Goal: Task Accomplishment & Management: Manage account settings

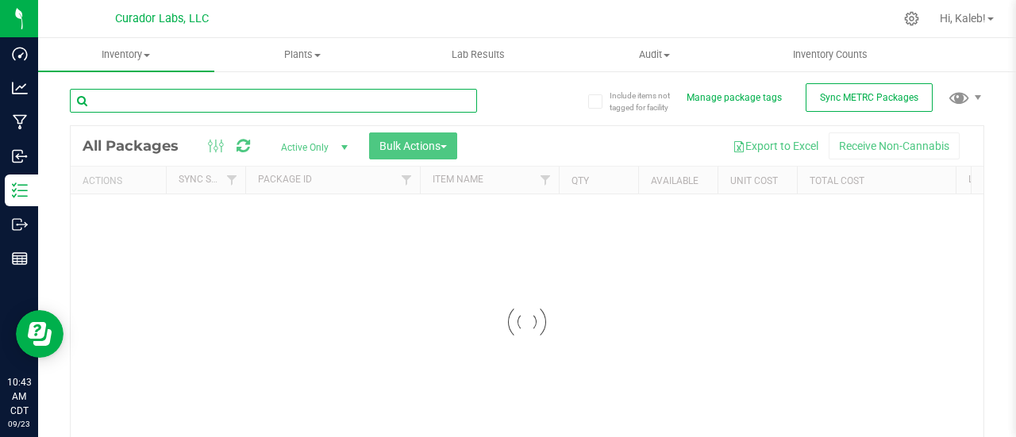
click at [191, 103] on input "text" at bounding box center [273, 101] width 407 height 24
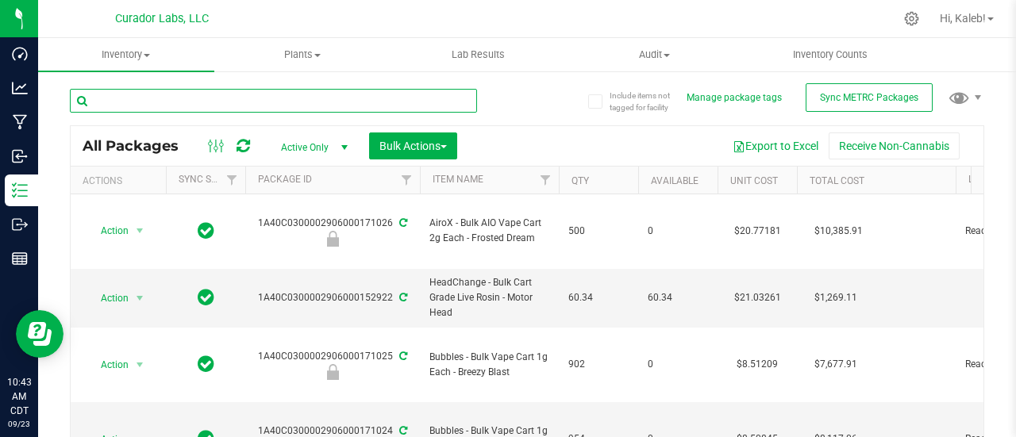
type input "0"
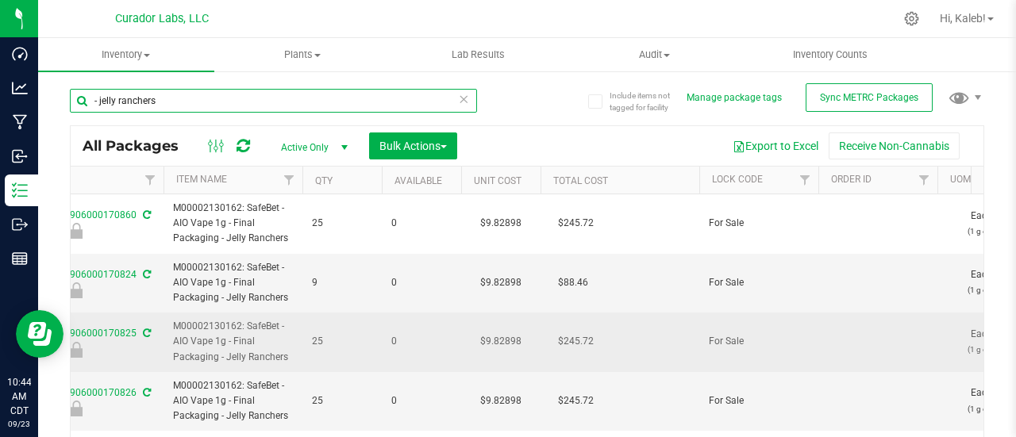
scroll to position [0, 257]
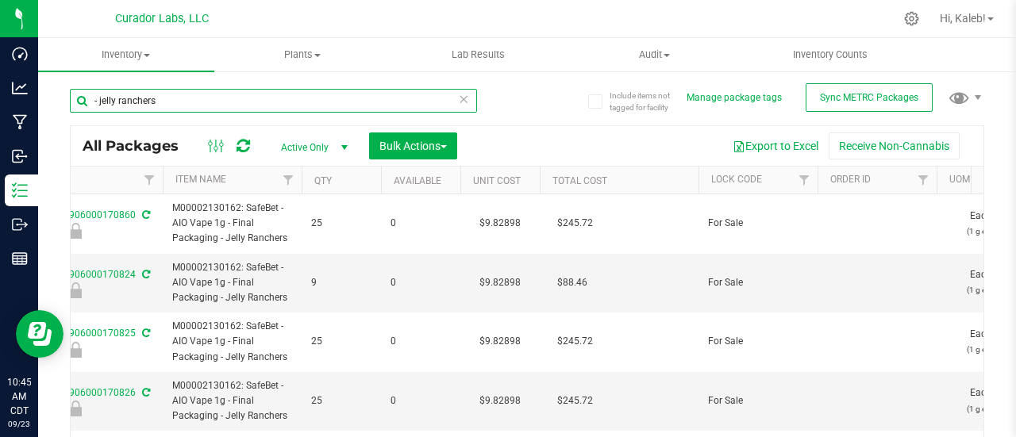
type input "- jelly ranchers"
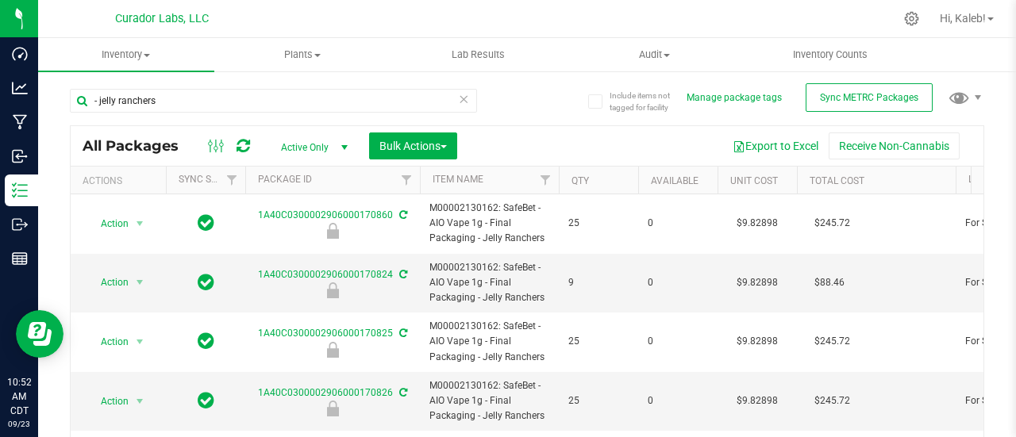
click at [999, 190] on div "Include items not tagged for facility Manage package tags Sync METRC Packages -…" at bounding box center [527, 312] width 978 height 484
click at [458, 101] on icon at bounding box center [463, 98] width 11 height 19
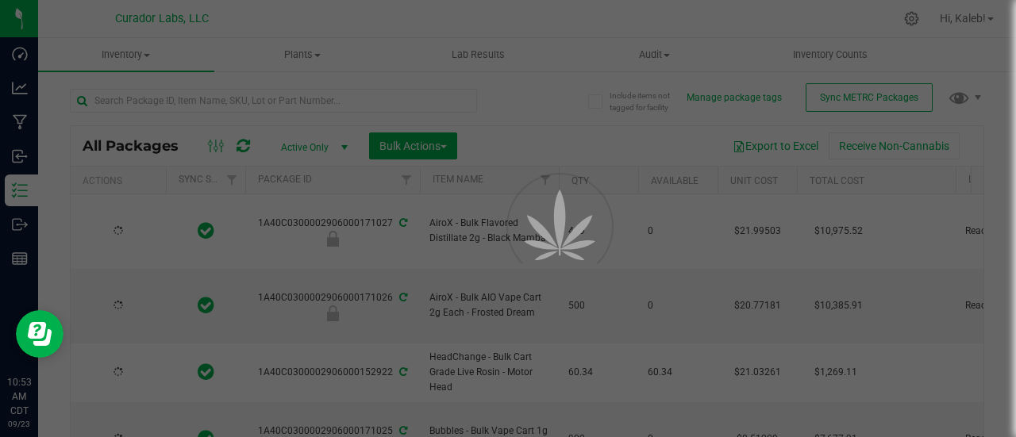
click at [991, 186] on div at bounding box center [508, 218] width 1016 height 437
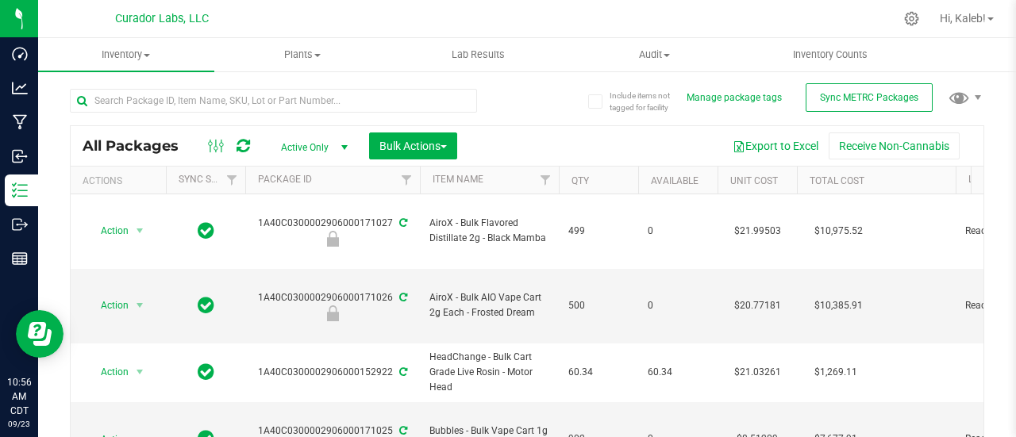
click at [544, 143] on div "Export to Excel Receive Non-Cannabis" at bounding box center [720, 146] width 502 height 27
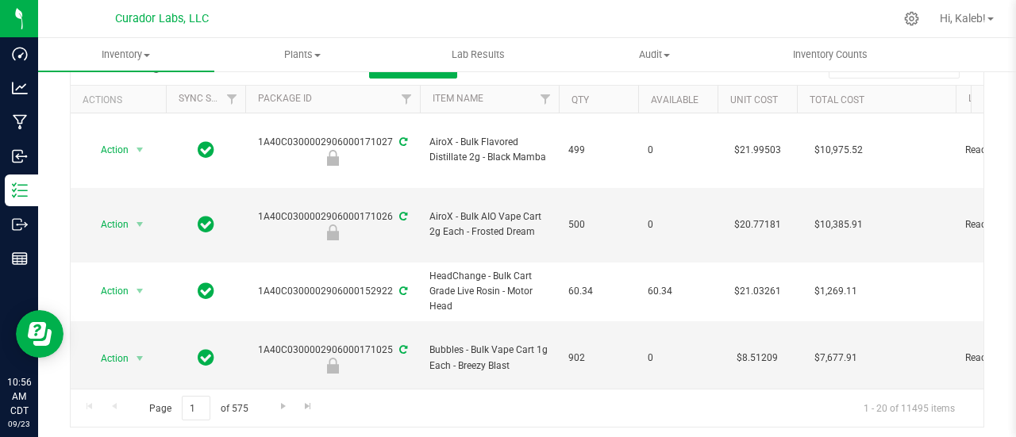
scroll to position [79, 0]
click at [529, 416] on div "Page 1 of 575 1 - 20 of 11495 items" at bounding box center [527, 409] width 912 height 38
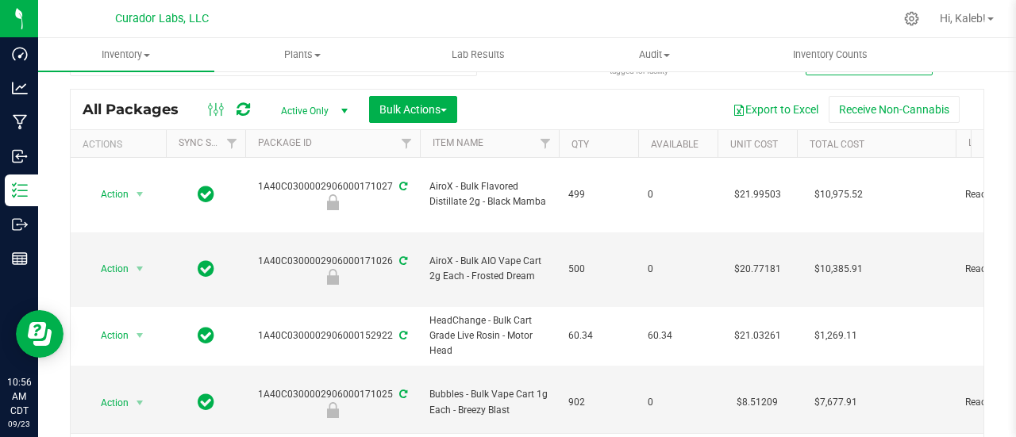
scroll to position [0, 0]
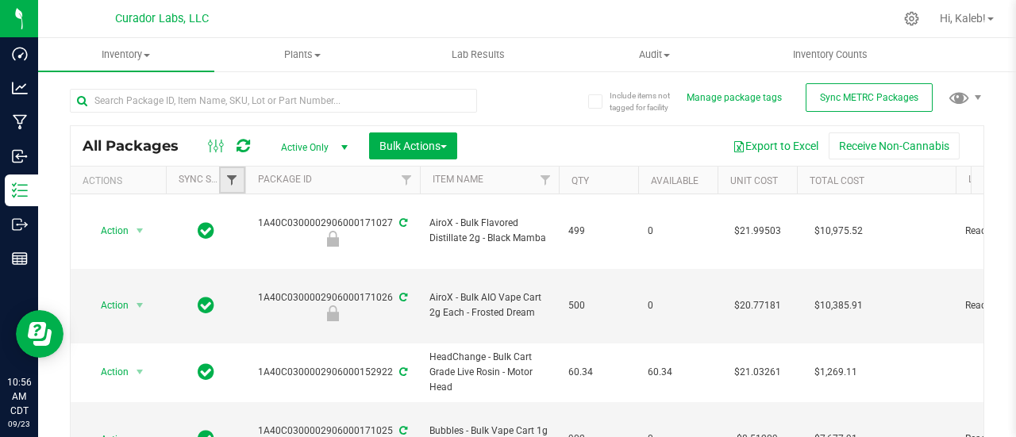
click at [236, 174] on span "Filter" at bounding box center [231, 180] width 13 height 13
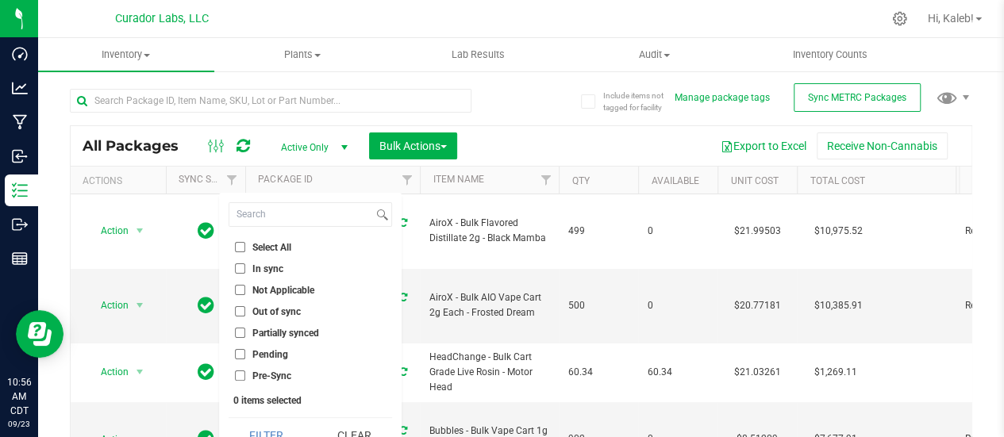
click at [237, 313] on input "Out of sync" at bounding box center [240, 311] width 10 height 10
click at [267, 426] on button "Filter" at bounding box center [267, 435] width 76 height 35
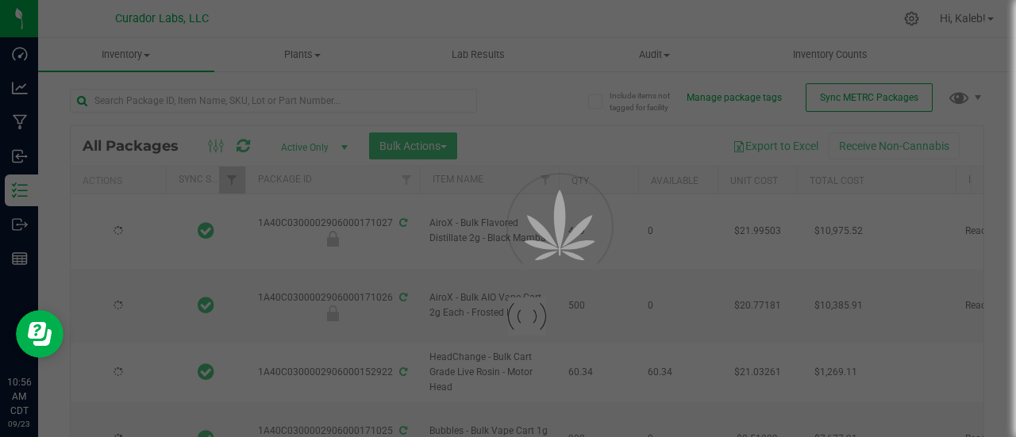
checkbox input "true"
type input "[DATE]"
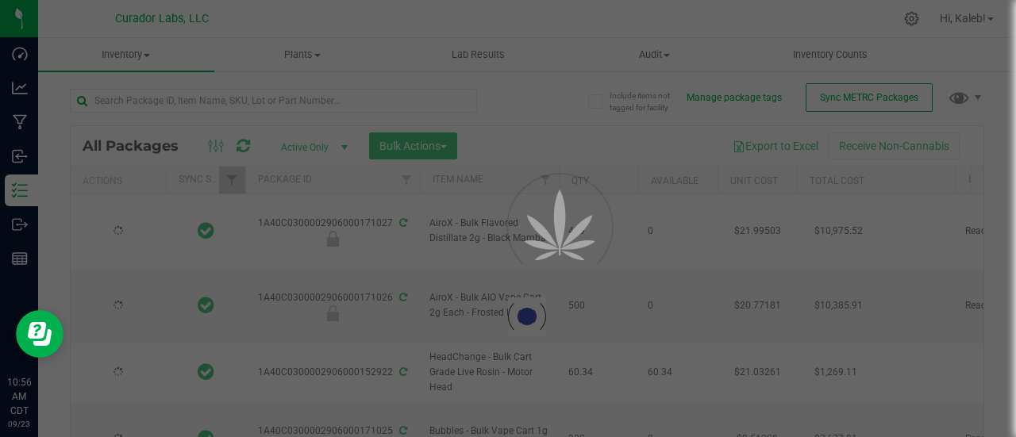
type input "[DATE]"
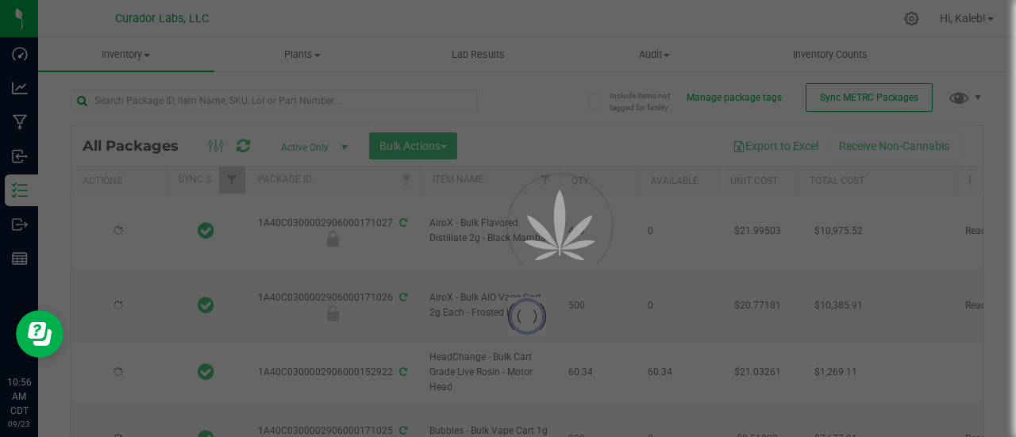
type input "[DATE]"
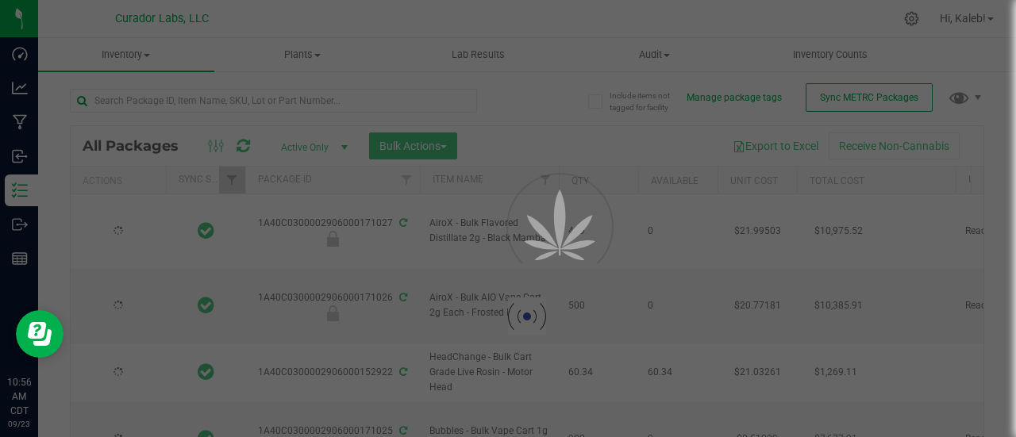
type input "[DATE]"
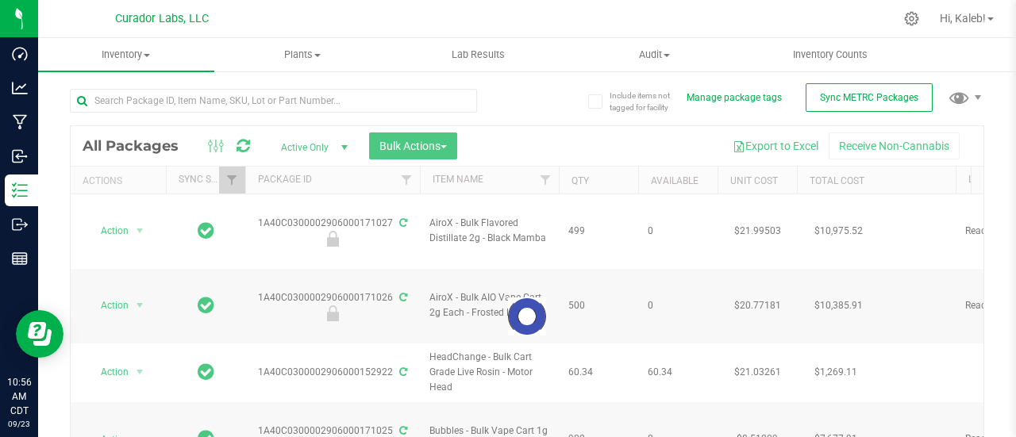
checkbox input "true"
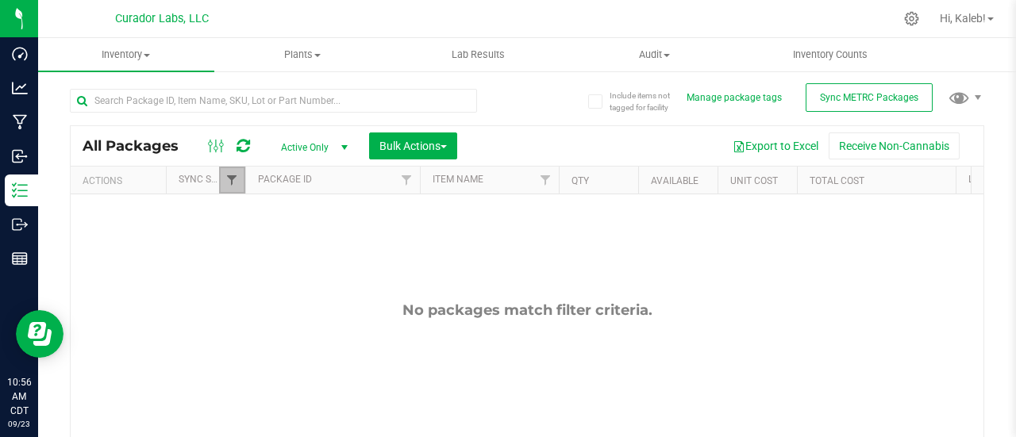
click at [235, 182] on span "Filter" at bounding box center [231, 180] width 13 height 13
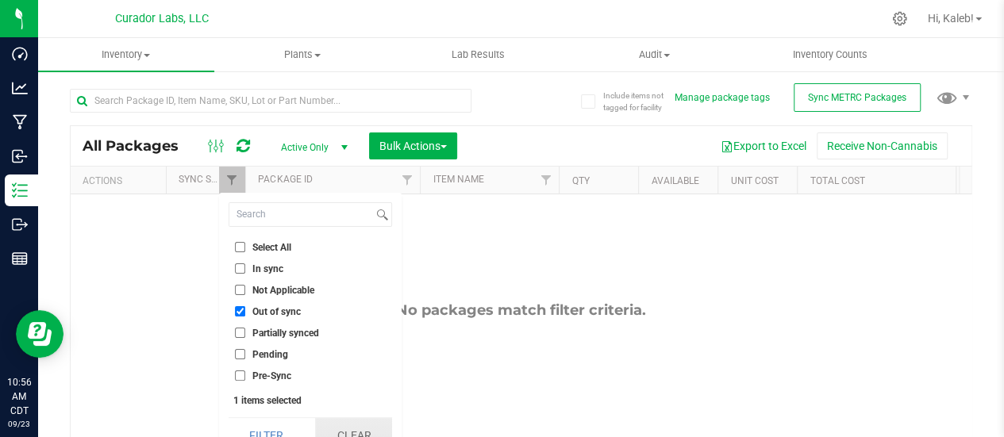
click at [355, 428] on button "Clear" at bounding box center [353, 435] width 76 height 35
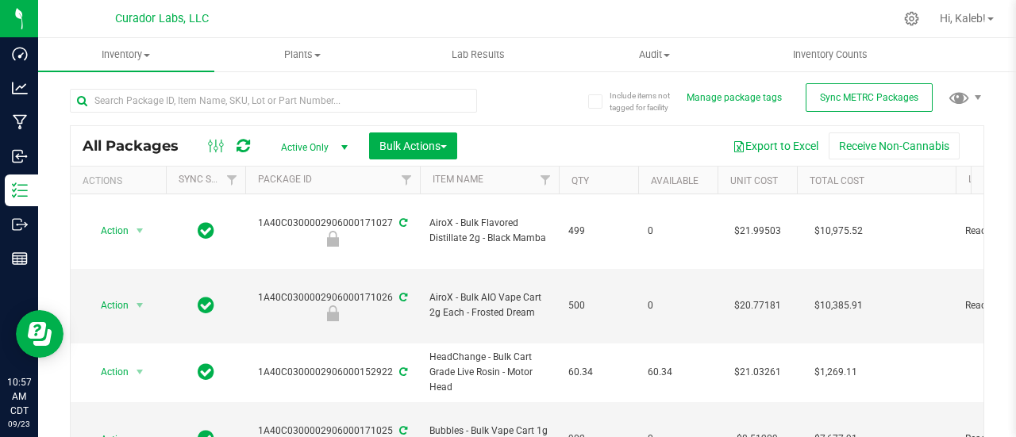
click at [547, 137] on div "Export to Excel Receive Non-Cannabis" at bounding box center [720, 146] width 502 height 27
click at [421, 144] on span "Bulk Actions" at bounding box center [412, 146] width 67 height 13
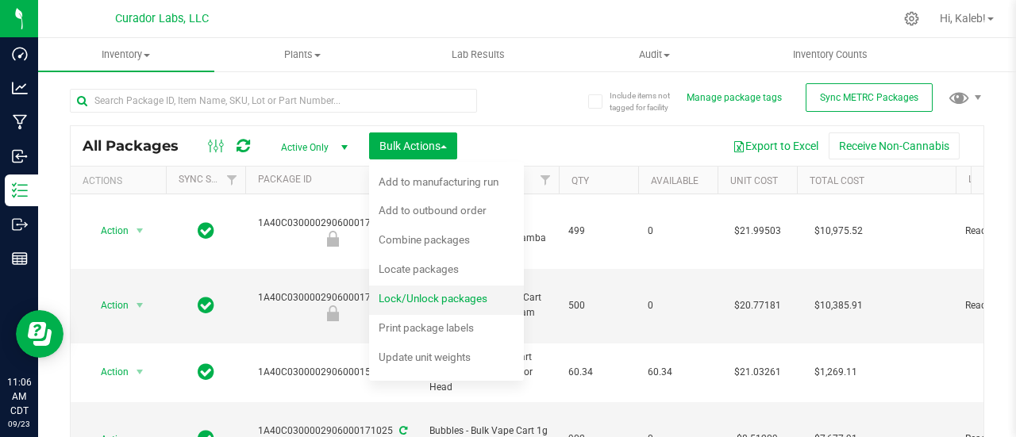
click at [428, 301] on span "Lock/Unlock packages" at bounding box center [432, 298] width 109 height 13
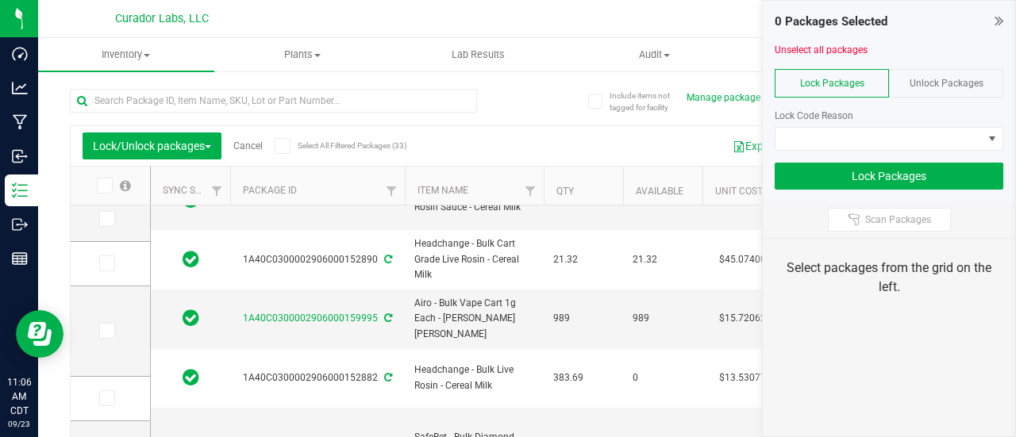
scroll to position [116, 0]
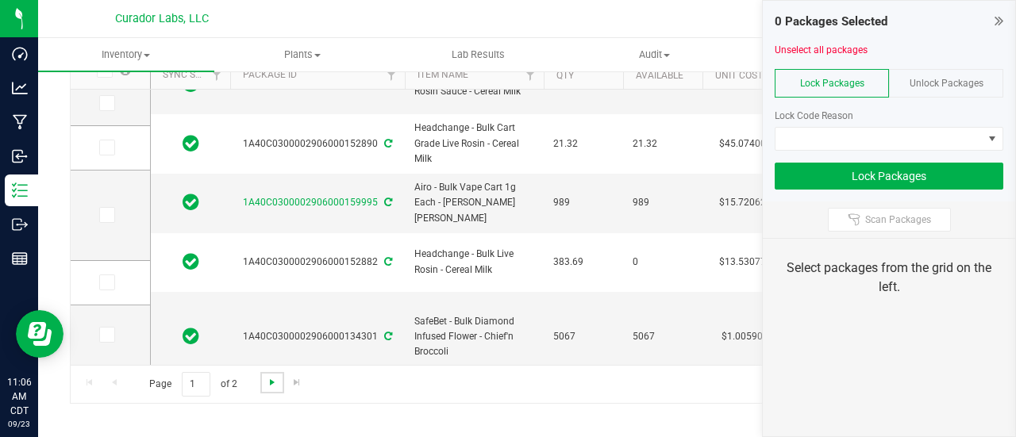
click at [271, 385] on span "Go to the next page" at bounding box center [272, 382] width 13 height 13
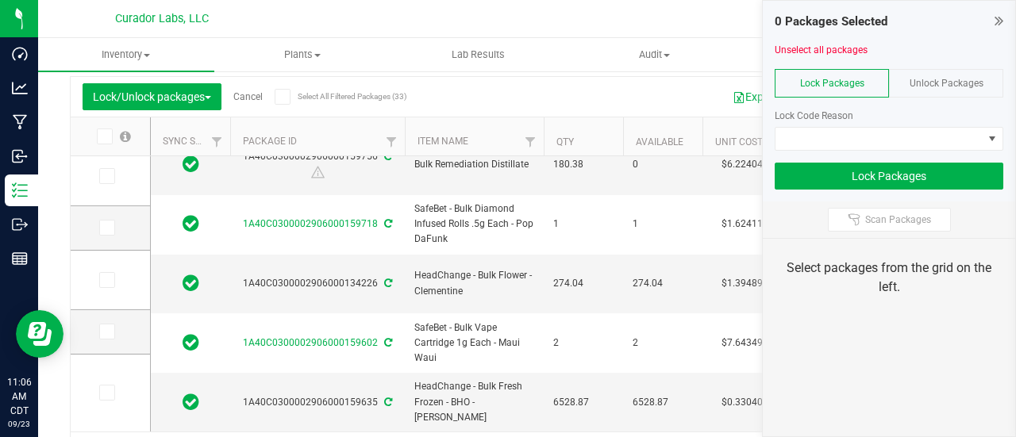
scroll to position [116, 0]
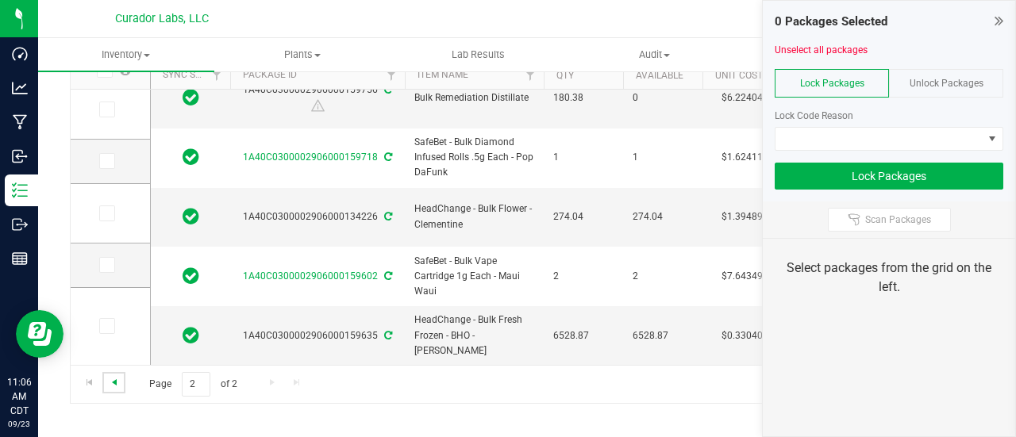
click at [119, 376] on span "Go to the previous page" at bounding box center [114, 382] width 13 height 13
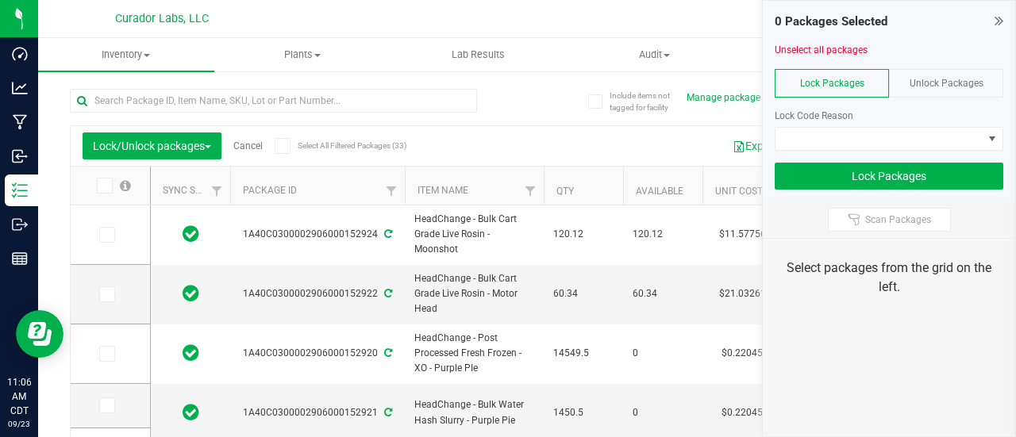
click at [252, 147] on link "Cancel" at bounding box center [247, 145] width 29 height 11
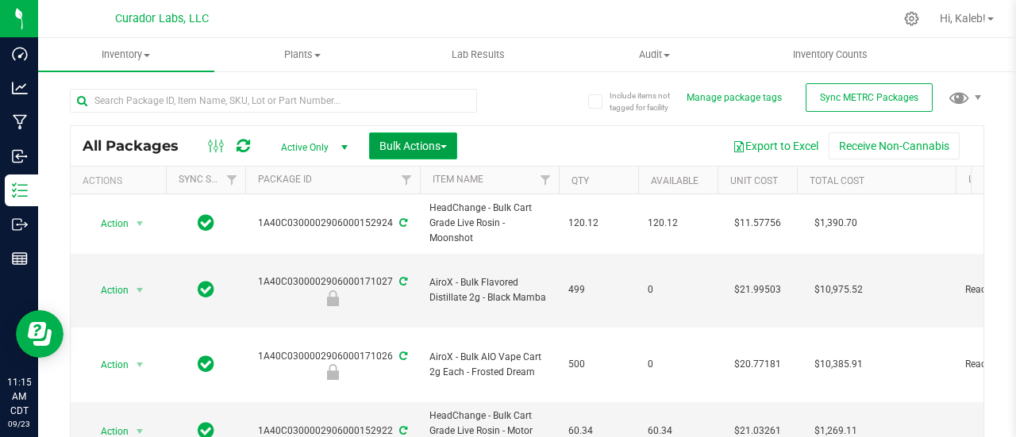
click at [418, 141] on span "Bulk Actions" at bounding box center [412, 146] width 67 height 13
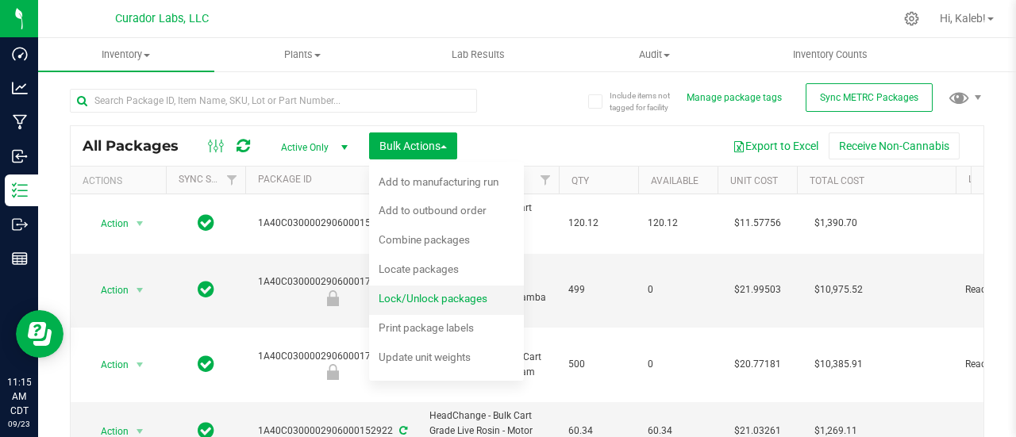
click at [408, 304] on span "Lock/Unlock packages" at bounding box center [432, 298] width 109 height 13
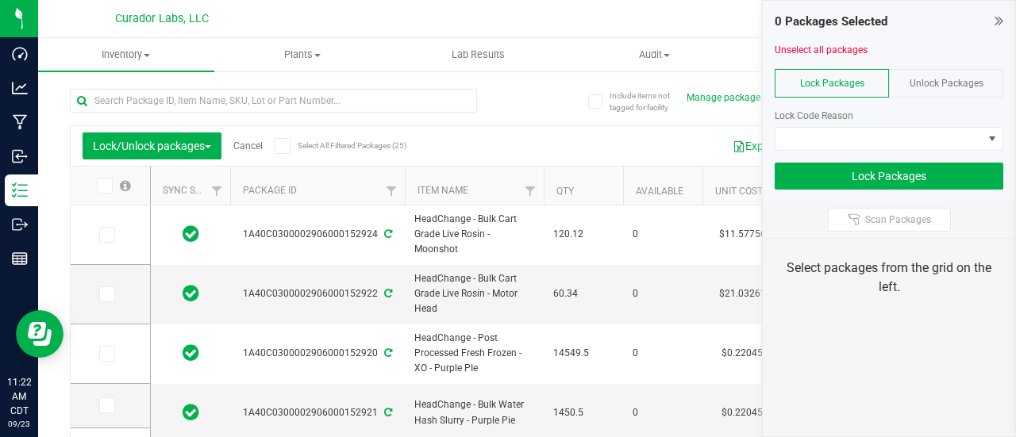
click at [250, 147] on link "Cancel" at bounding box center [247, 145] width 29 height 11
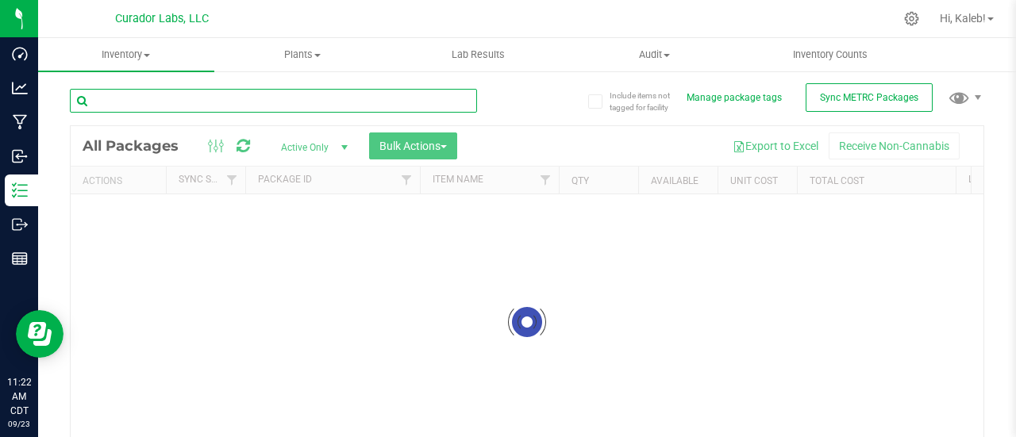
click at [260, 100] on input "text" at bounding box center [273, 101] width 407 height 24
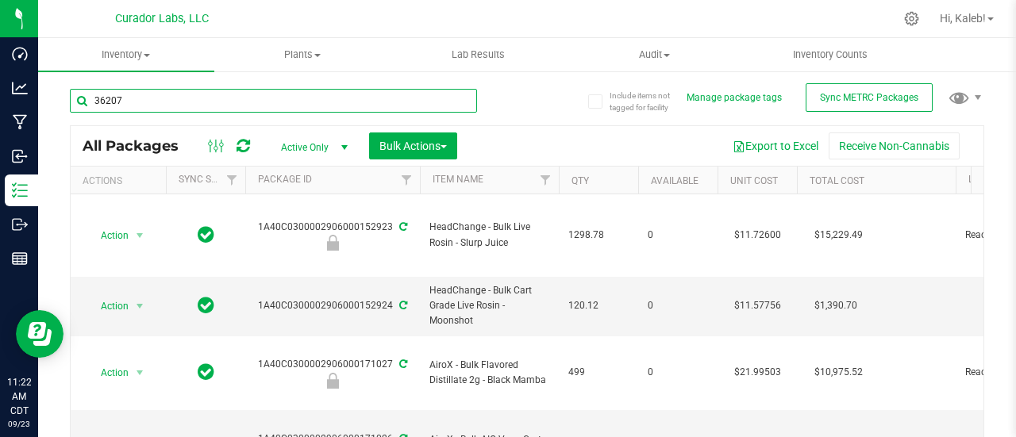
type input "36207"
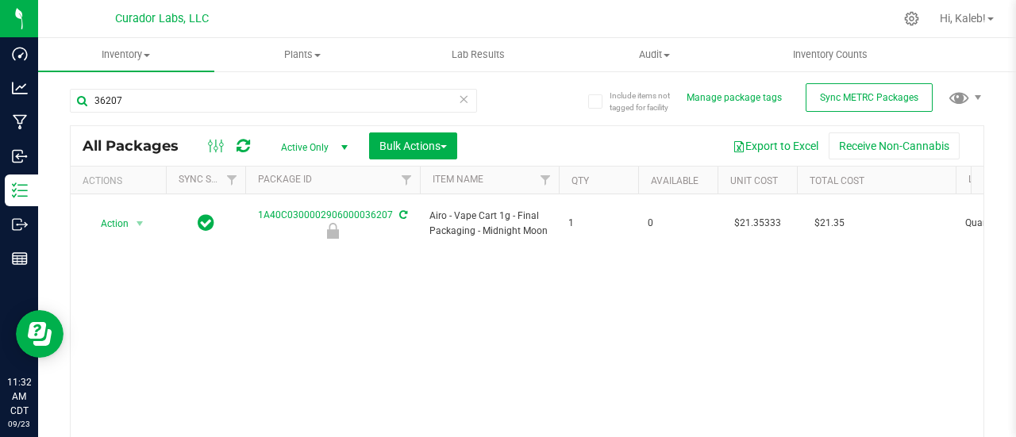
click at [458, 94] on icon at bounding box center [463, 98] width 11 height 19
